Goal: Information Seeking & Learning: Learn about a topic

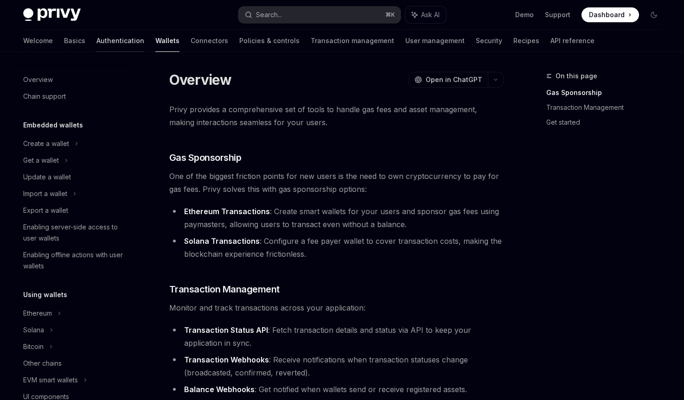
click at [96, 39] on link "Authentication" at bounding box center [120, 41] width 48 height 22
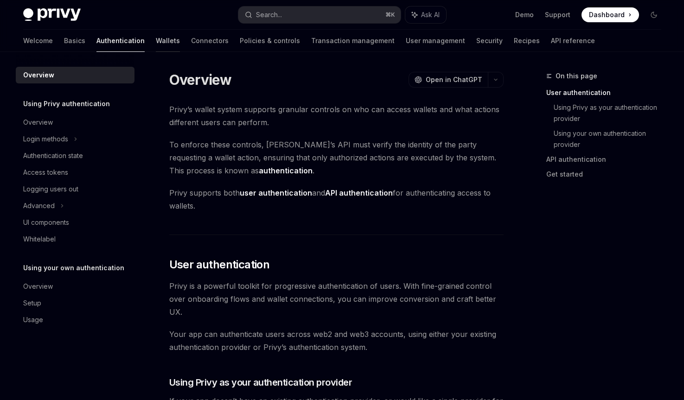
click at [156, 46] on link "Wallets" at bounding box center [168, 41] width 24 height 22
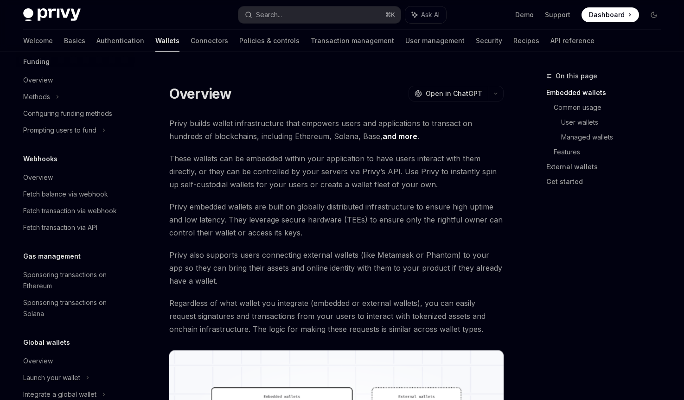
scroll to position [396, 0]
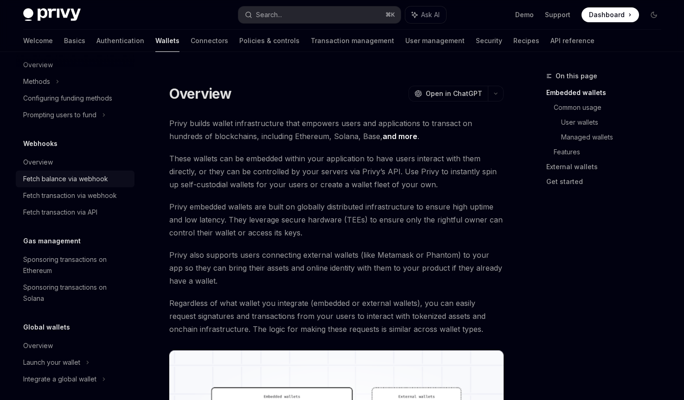
click at [94, 179] on div "Fetch balance via webhook" at bounding box center [65, 179] width 85 height 11
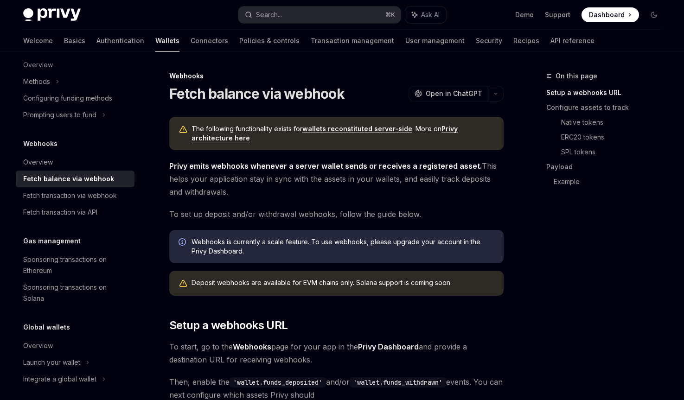
scroll to position [402, 0]
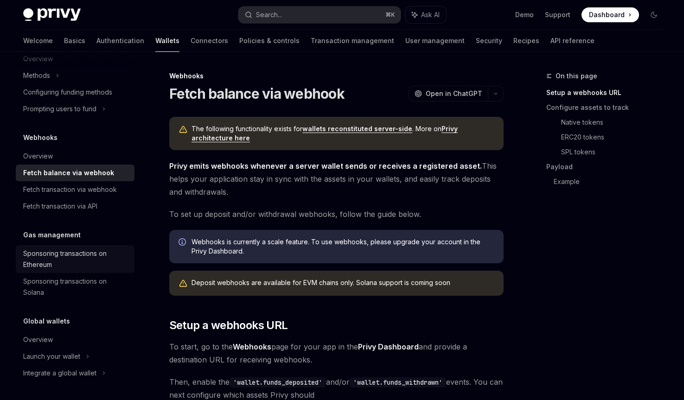
click at [96, 251] on div "Sponsoring transactions on Ethereum" at bounding box center [76, 259] width 106 height 22
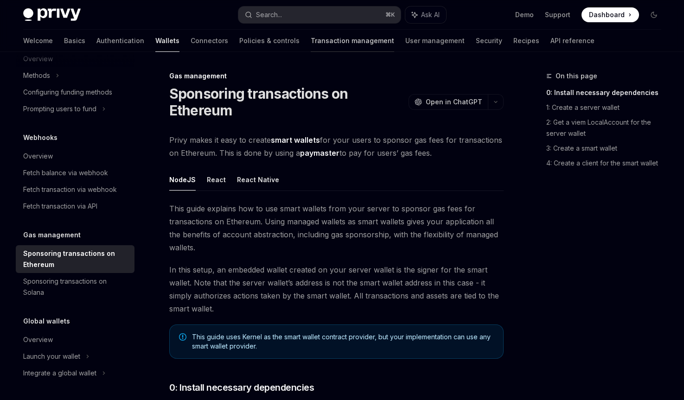
click at [311, 46] on link "Transaction management" at bounding box center [353, 41] width 84 height 22
type textarea "*"
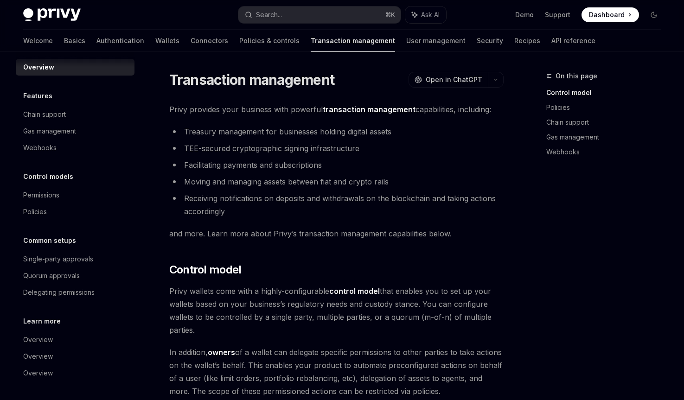
scroll to position [8, 0]
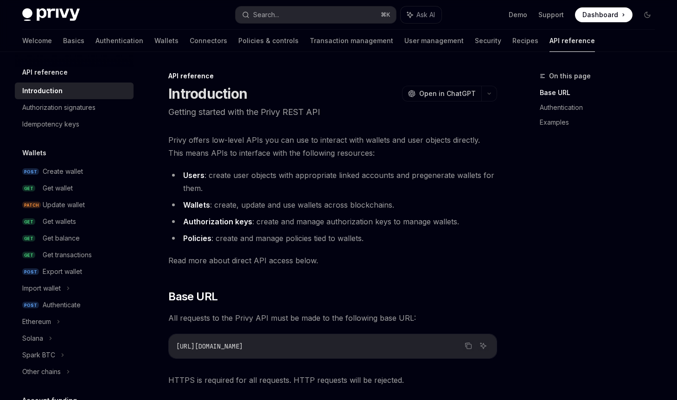
click at [34, 155] on h5 "Wallets" at bounding box center [34, 153] width 24 height 11
click at [154, 43] on link "Wallets" at bounding box center [166, 41] width 24 height 22
type textarea "*"
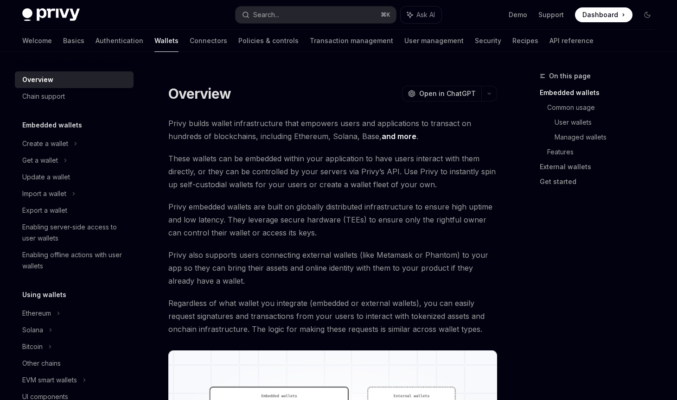
click at [64, 127] on h5 "Embedded wallets" at bounding box center [52, 125] width 60 height 11
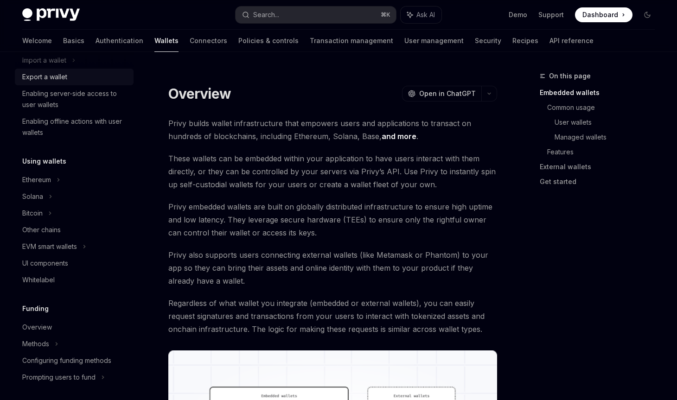
scroll to position [129, 0]
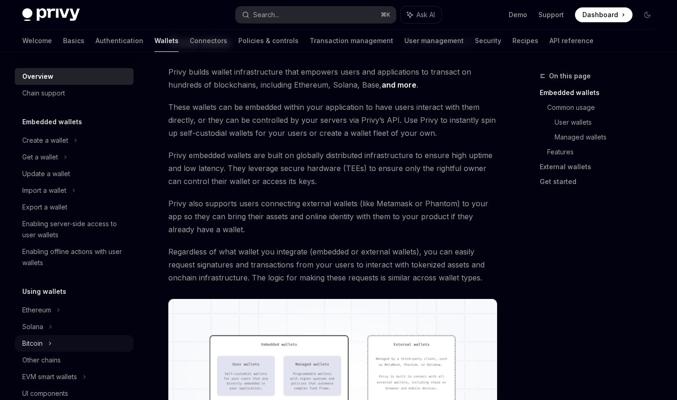
scroll to position [0, 0]
